Goal: Transaction & Acquisition: Download file/media

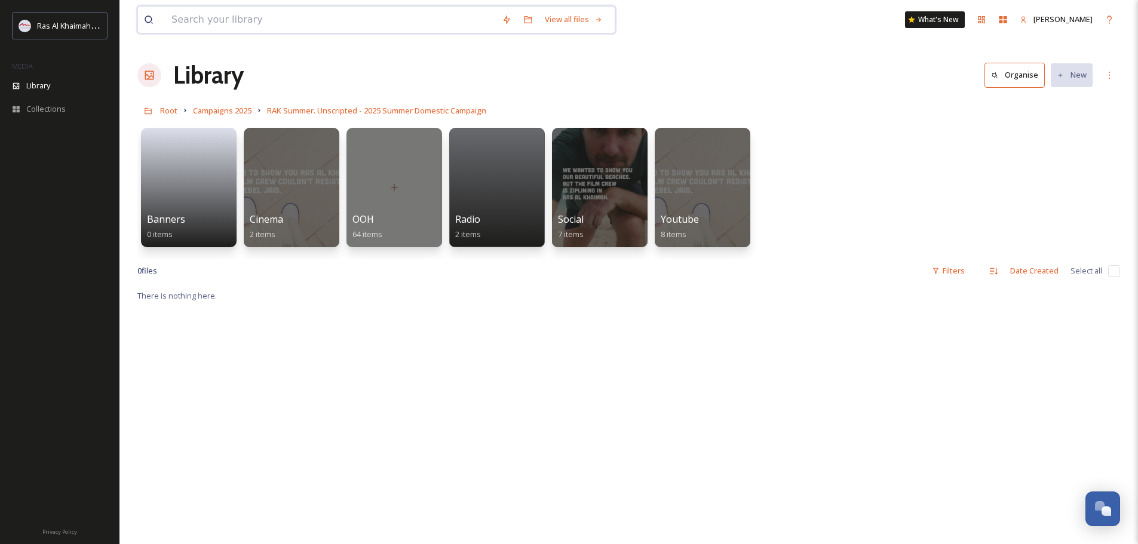
click at [205, 13] on input at bounding box center [331, 20] width 330 height 26
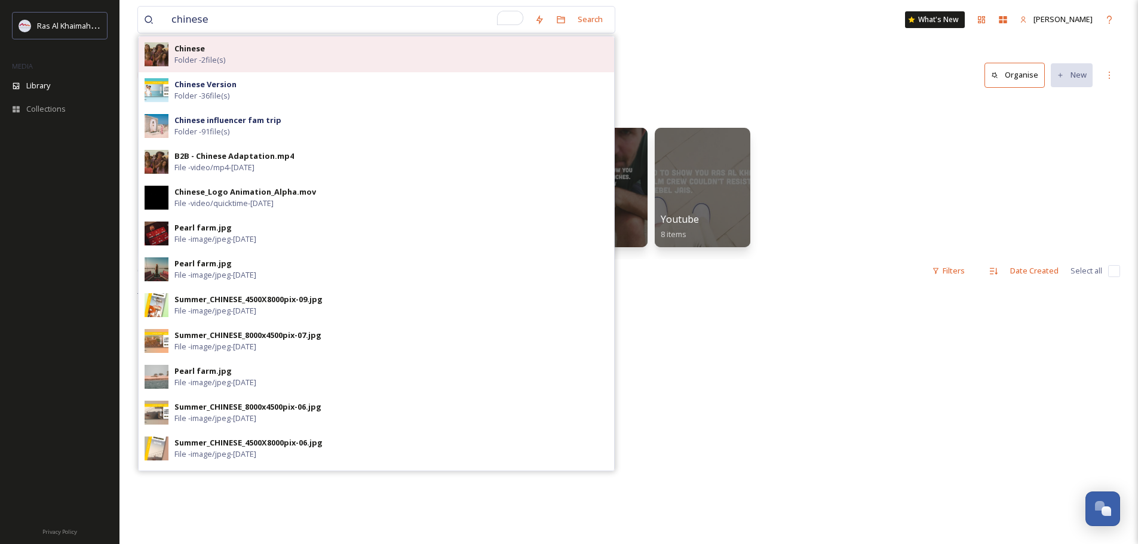
click at [244, 61] on div "Chinese Folder - 2 file(s)" at bounding box center [391, 54] width 434 height 23
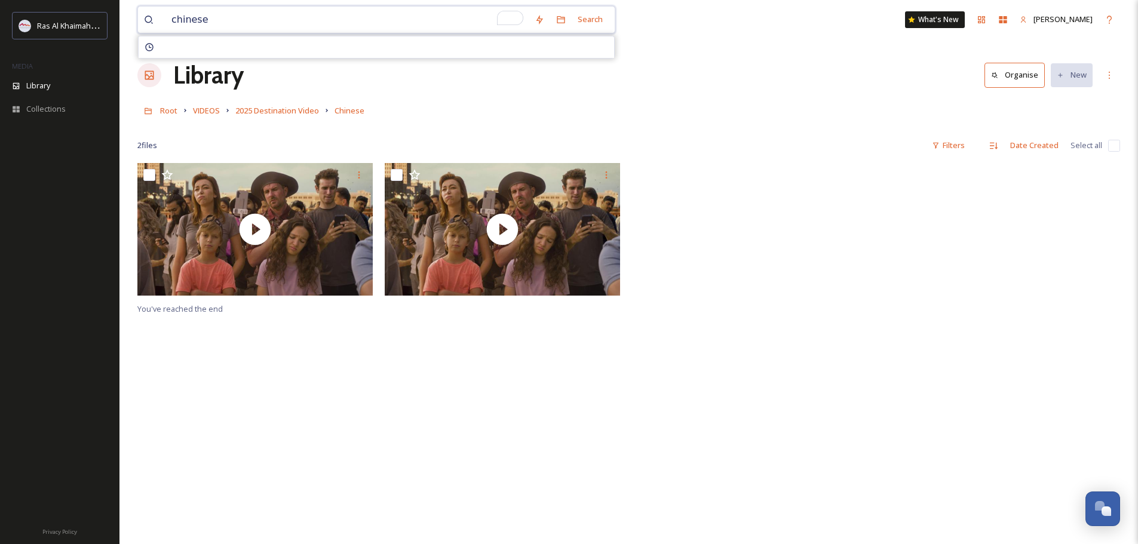
click at [219, 17] on input "chinese" at bounding box center [347, 20] width 363 height 26
drag, startPoint x: 807, startPoint y: 366, endPoint x: 630, endPoint y: 504, distance: 224.3
click at [798, 373] on div "You've reached the end" at bounding box center [628, 435] width 983 height 544
drag, startPoint x: 933, startPoint y: 286, endPoint x: 851, endPoint y: 288, distance: 81.9
click at [931, 286] on div at bounding box center [999, 232] width 241 height 139
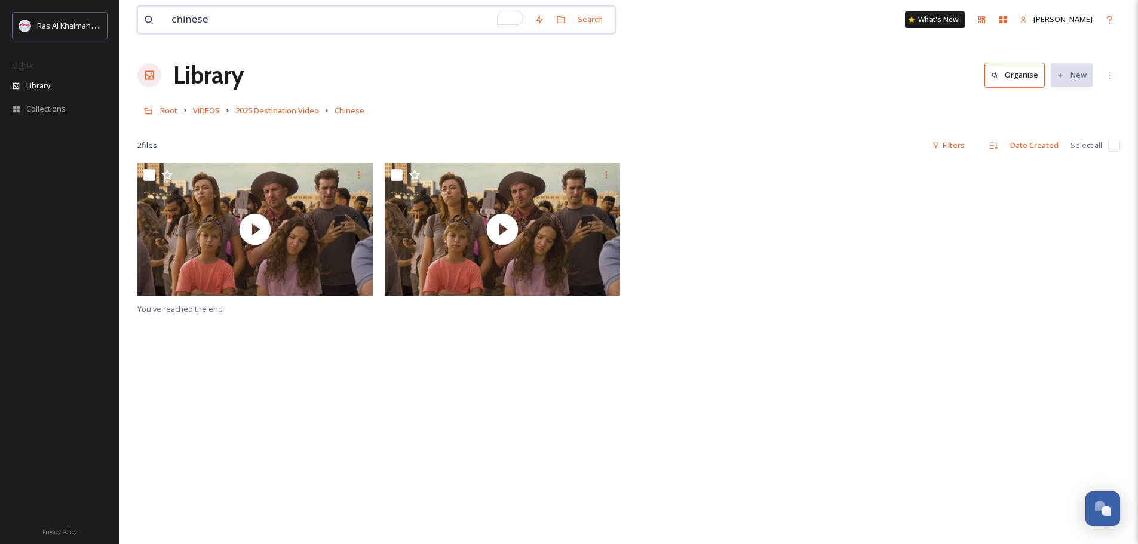
drag, startPoint x: 237, startPoint y: 25, endPoint x: 136, endPoint y: 17, distance: 100.7
click at [136, 17] on div "chinese Search What's New [PERSON_NAME] Library Organise New Root VIDEOS 2025 D…" at bounding box center [628, 353] width 1019 height 707
paste input "influcner fam trip"
type input "chinese influcner fam trip"
click at [281, 23] on input "To enrich screen reader interactions, please activate Accessibility in Grammarl…" at bounding box center [393, 20] width 244 height 26
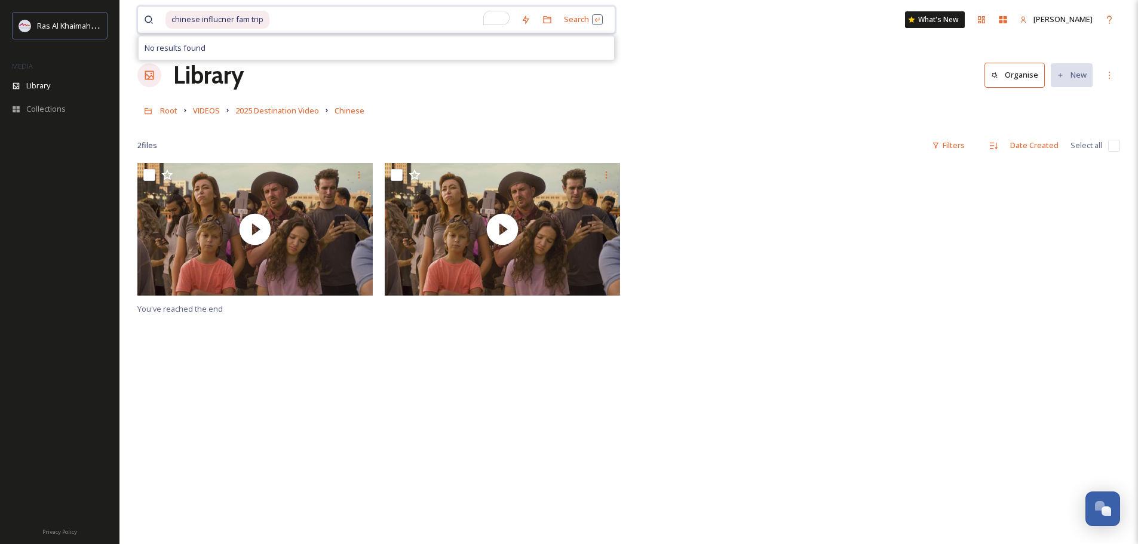
click at [289, 19] on input "To enrich screen reader interactions, please activate Accessibility in Grammarl…" at bounding box center [393, 20] width 244 height 26
click at [276, 16] on input "To enrich screen reader interactions, please activate Accessibility in Grammarl…" at bounding box center [393, 20] width 244 height 26
click at [280, 20] on input "To enrich screen reader interactions, please activate Accessibility in Grammarl…" at bounding box center [393, 20] width 244 height 26
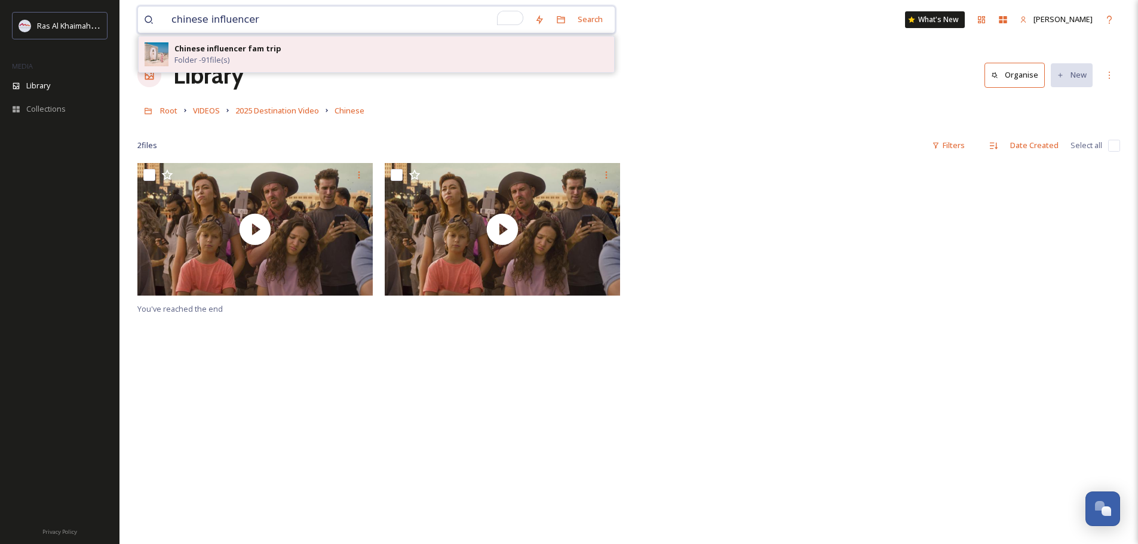
type input "chinese influencer"
click at [229, 59] on span "Folder - 91 file(s)" at bounding box center [201, 59] width 55 height 11
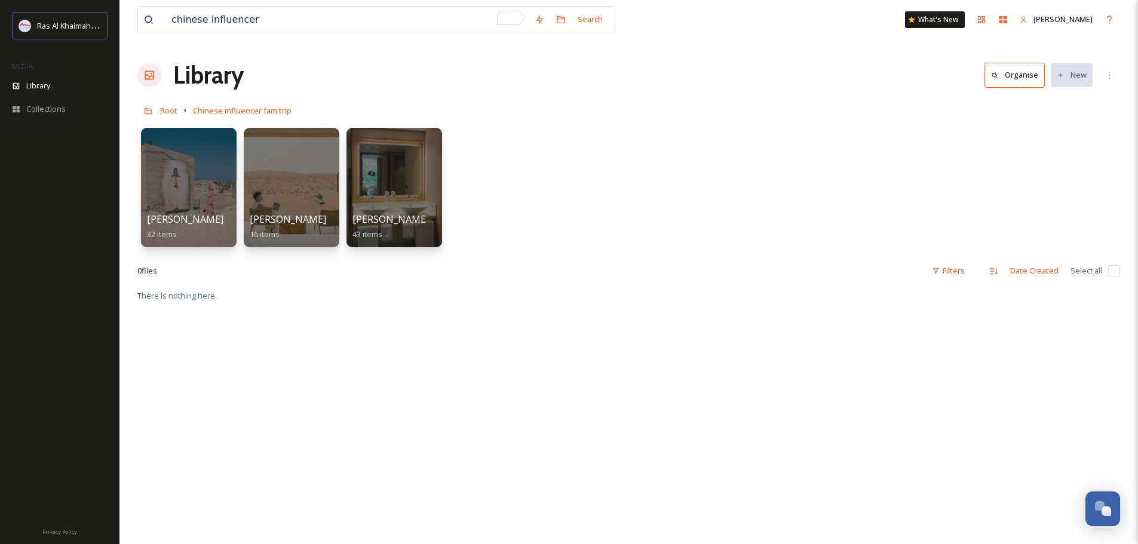
drag, startPoint x: 283, startPoint y: 409, endPoint x: 284, endPoint y: 400, distance: 9.0
click at [322, 168] on div at bounding box center [291, 188] width 97 height 122
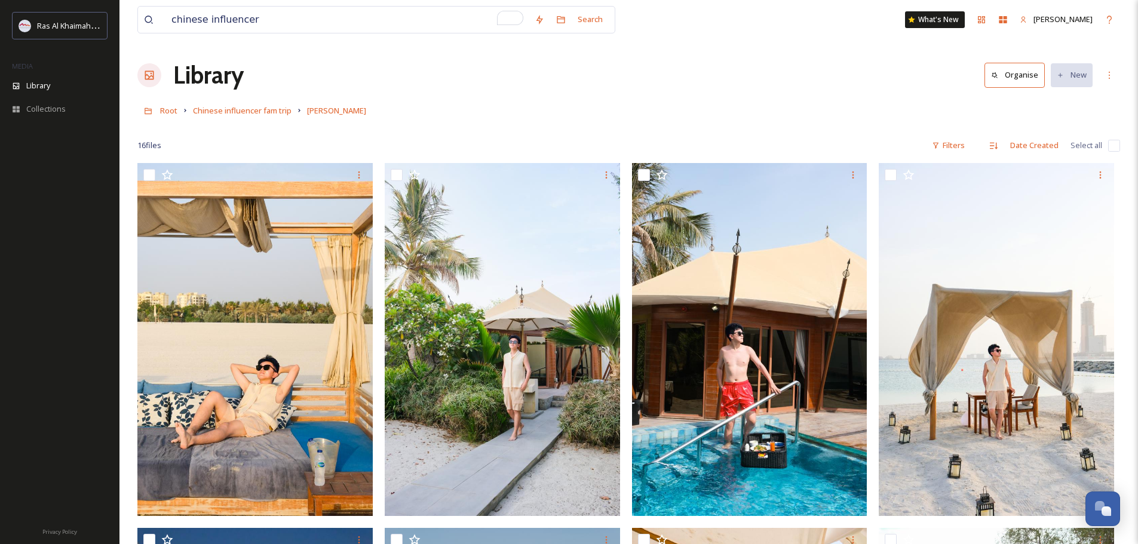
click at [237, 117] on link "Chinese influencer fam trip" at bounding box center [242, 110] width 99 height 14
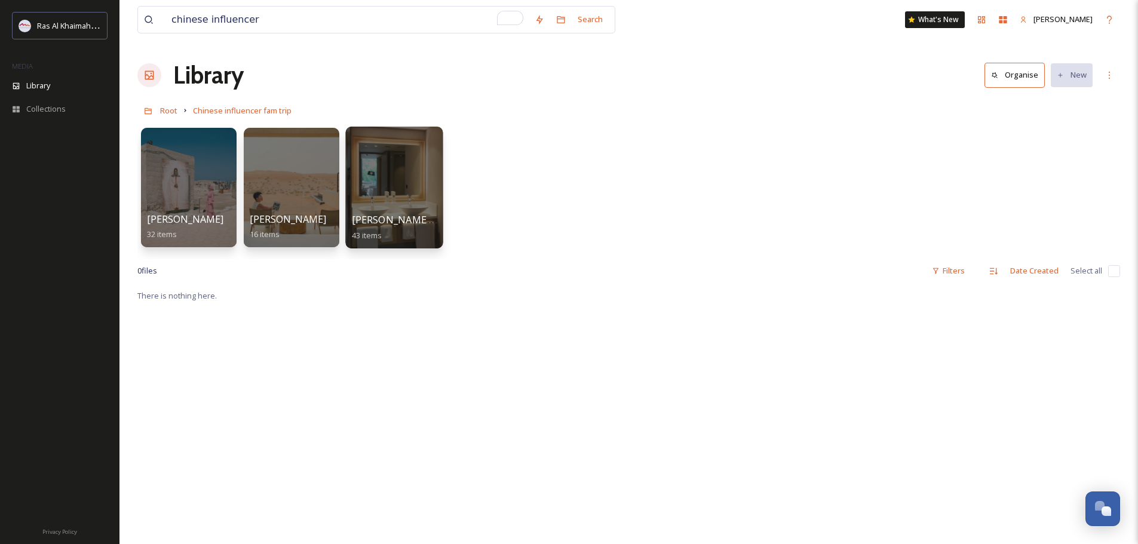
click at [404, 189] on div at bounding box center [393, 188] width 97 height 122
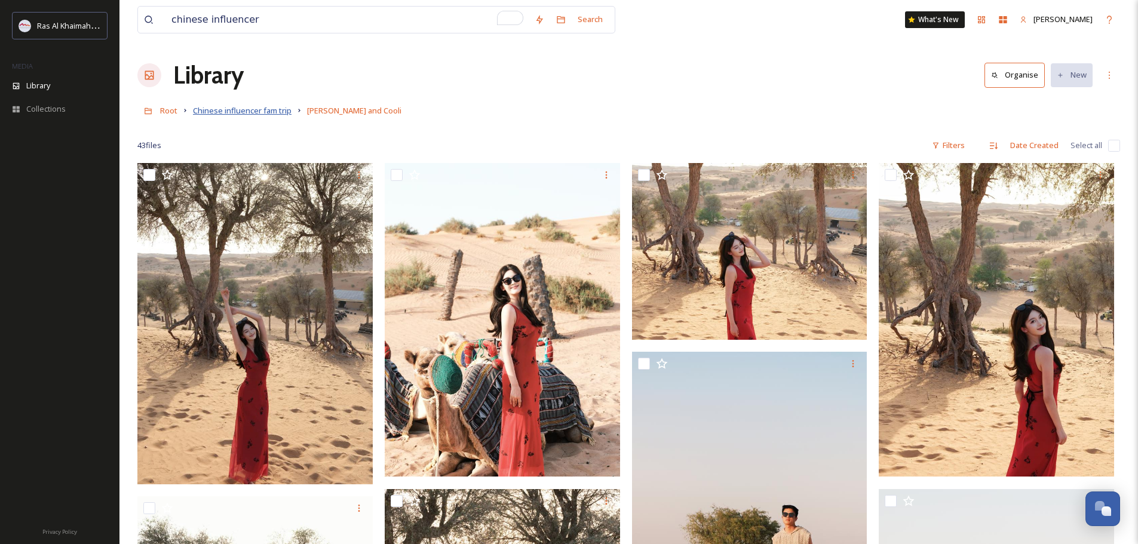
click at [212, 111] on span "Chinese influencer fam trip" at bounding box center [242, 110] width 99 height 11
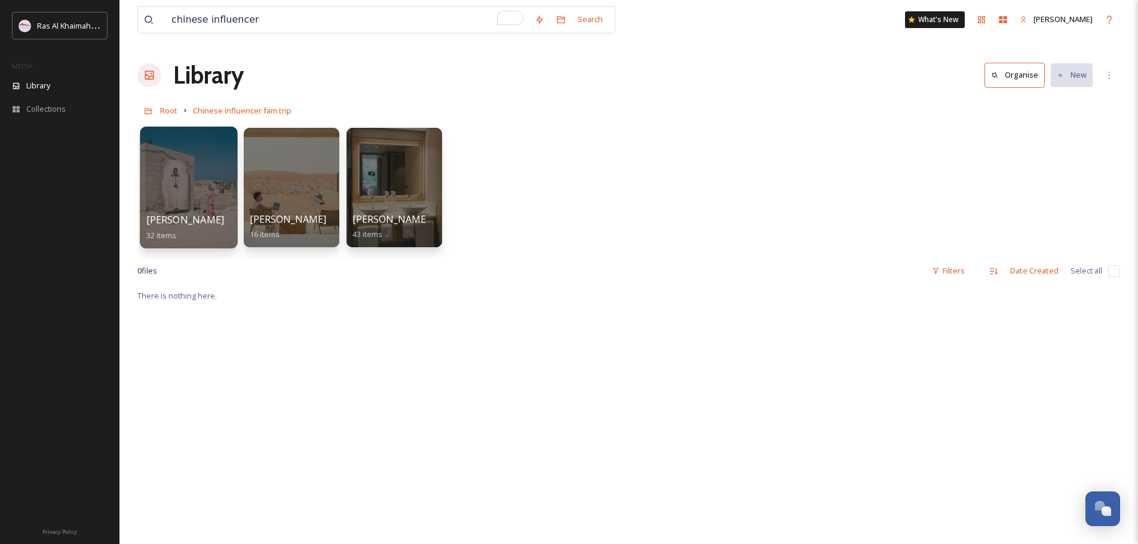
click at [193, 188] on div at bounding box center [188, 188] width 97 height 122
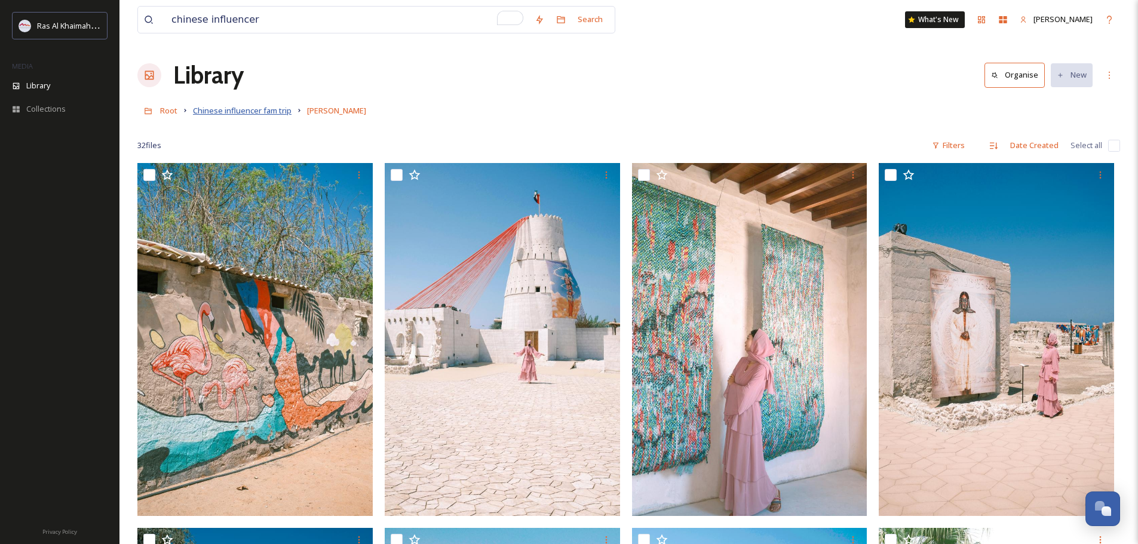
click at [212, 110] on span "Chinese influencer fam trip" at bounding box center [242, 110] width 99 height 11
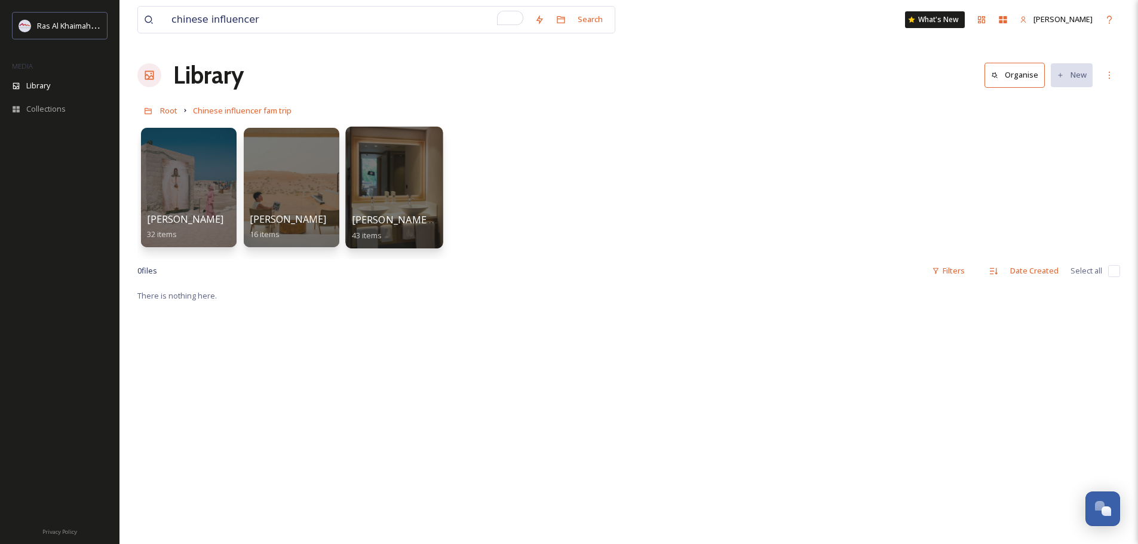
click at [390, 169] on div at bounding box center [393, 188] width 97 height 122
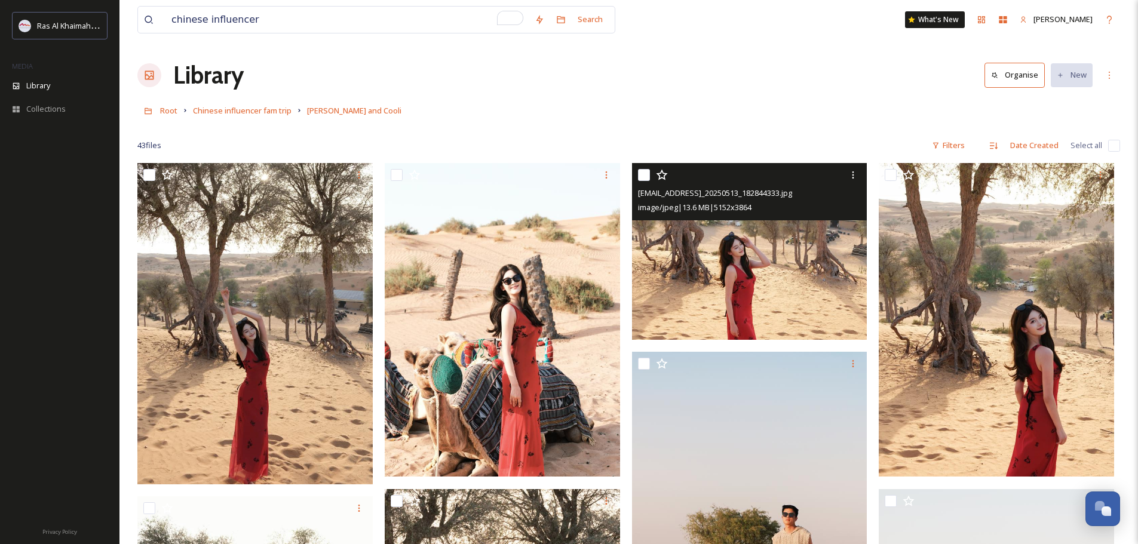
click at [698, 278] on img at bounding box center [749, 251] width 235 height 177
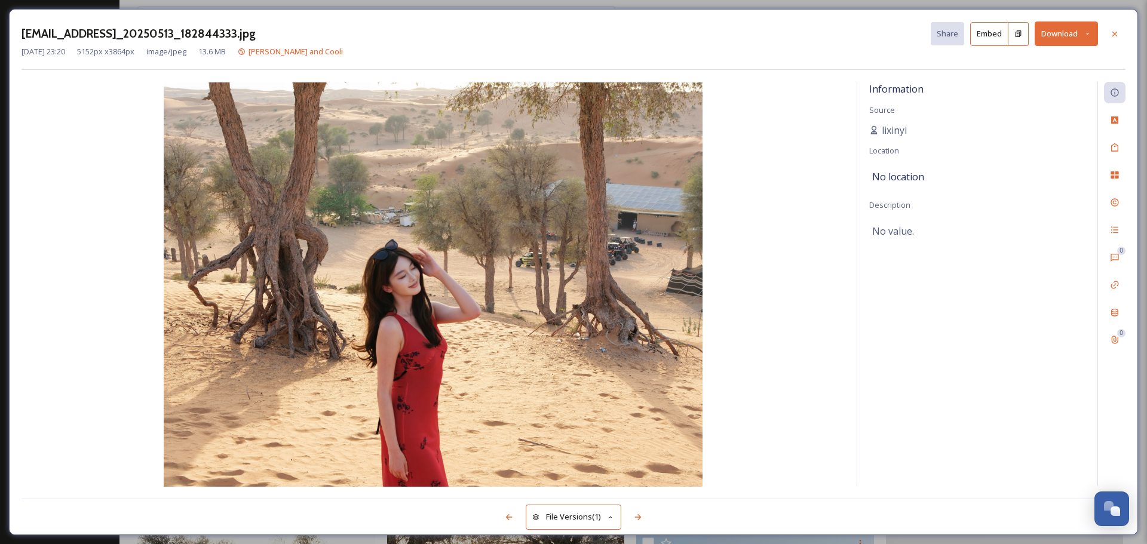
click at [1068, 38] on button "Download" at bounding box center [1066, 34] width 63 height 24
click at [1049, 64] on span "Download Original (5152 x 3864)" at bounding box center [1035, 61] width 113 height 11
click at [1114, 34] on icon at bounding box center [1115, 33] width 5 height 5
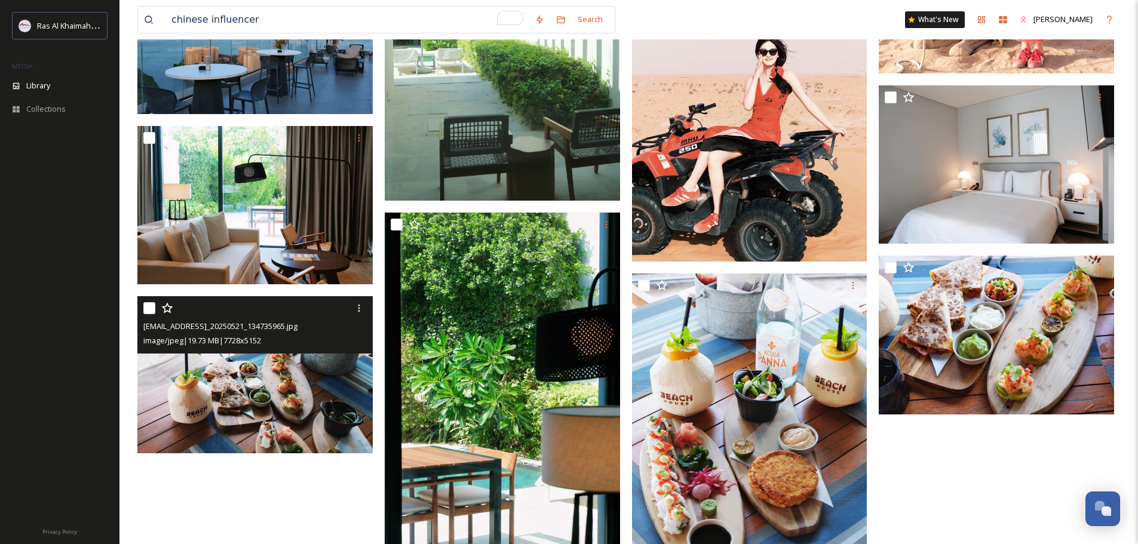
scroll to position [3462, 0]
